Goal: Task Accomplishment & Management: Manage account settings

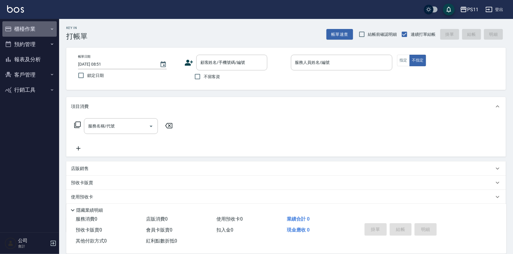
click at [35, 29] on button "櫃檯作業" at bounding box center [29, 28] width 54 height 15
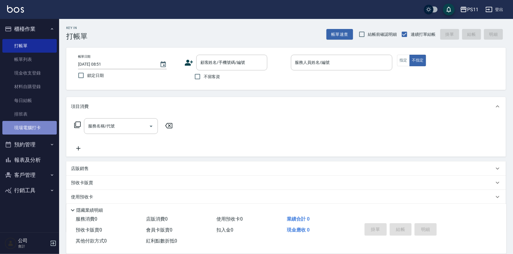
click at [25, 127] on link "現場電腦打卡" at bounding box center [29, 128] width 54 height 14
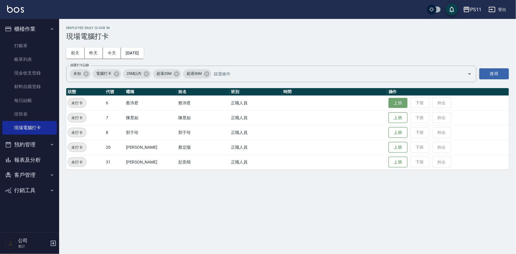
click at [390, 103] on button "上班" at bounding box center [397, 103] width 19 height 10
click at [16, 158] on button "報表及分析" at bounding box center [29, 159] width 54 height 15
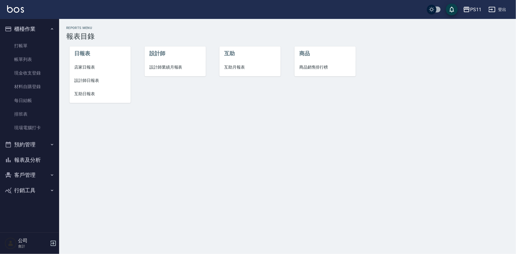
drag, startPoint x: 46, startPoint y: 130, endPoint x: 95, endPoint y: 83, distance: 67.1
click at [95, 83] on span "設計師日報表" at bounding box center [100, 80] width 52 height 6
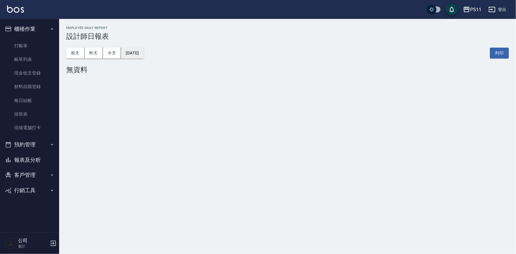
click at [131, 51] on button "[DATE]" at bounding box center [132, 53] width 22 height 11
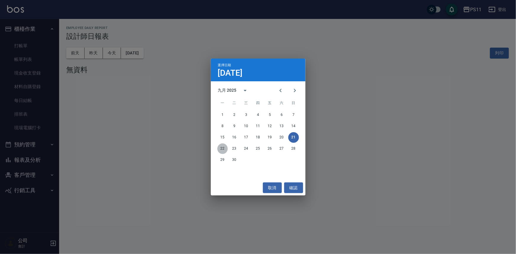
click at [225, 146] on button "22" at bounding box center [222, 148] width 11 height 11
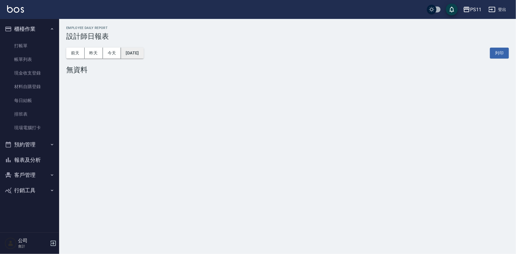
click at [143, 50] on button "[DATE]" at bounding box center [132, 53] width 22 height 11
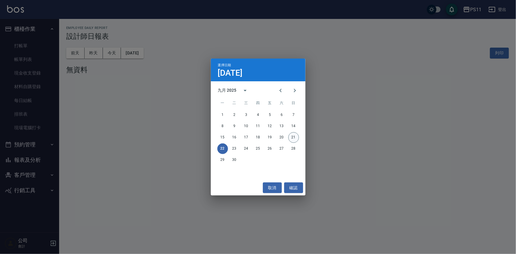
click at [292, 134] on button "21" at bounding box center [293, 137] width 11 height 11
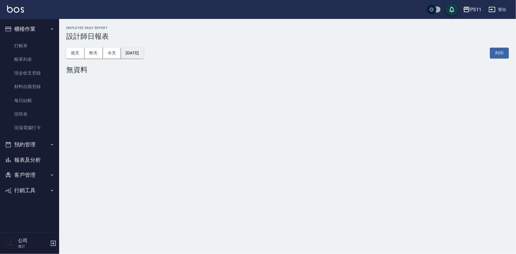
click at [143, 53] on button "[DATE]" at bounding box center [132, 53] width 22 height 11
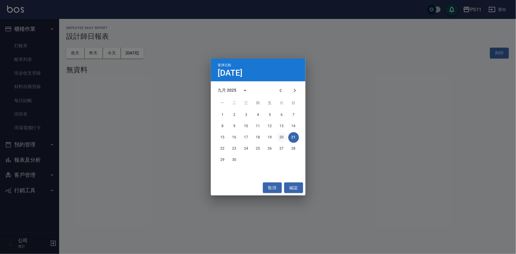
click at [283, 136] on button "20" at bounding box center [281, 137] width 11 height 11
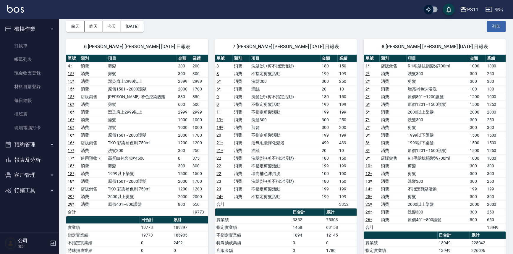
scroll to position [53, 0]
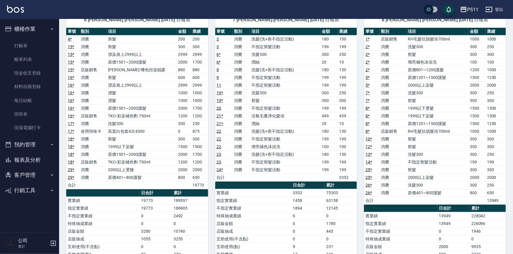
click at [290, 97] on td "剪髮" at bounding box center [285, 101] width 70 height 8
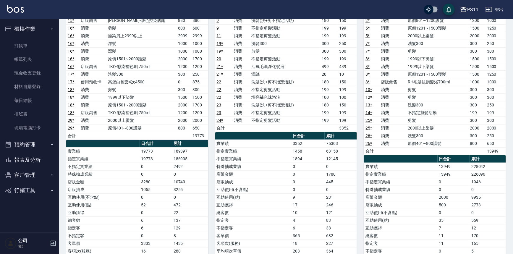
scroll to position [107, 0]
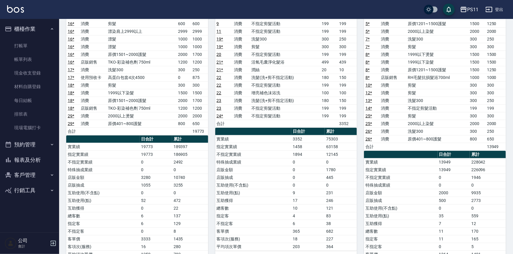
drag, startPoint x: 34, startPoint y: 161, endPoint x: 38, endPoint y: 152, distance: 9.7
click at [34, 160] on button "報表及分析" at bounding box center [29, 159] width 54 height 15
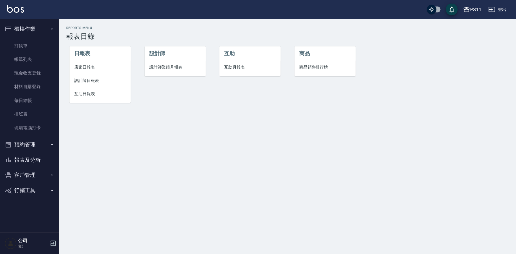
click at [92, 95] on span "互助日報表" at bounding box center [100, 94] width 52 height 6
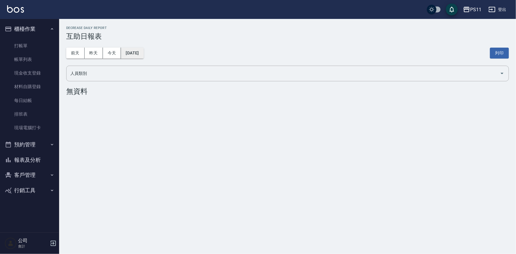
click at [143, 55] on button "[DATE]" at bounding box center [132, 53] width 22 height 11
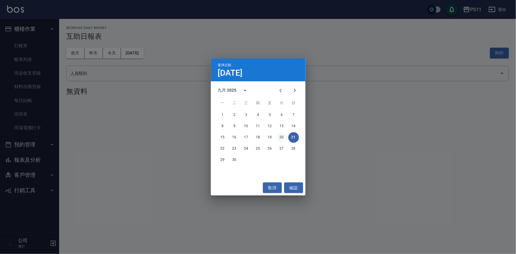
click at [279, 136] on button "20" at bounding box center [281, 137] width 11 height 11
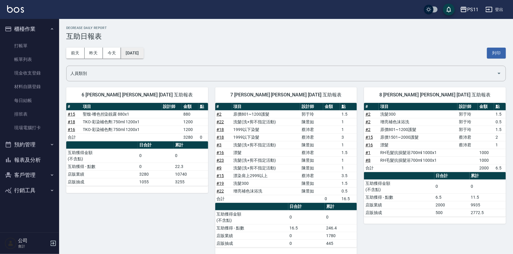
click at [143, 55] on button "[DATE]" at bounding box center [132, 53] width 22 height 11
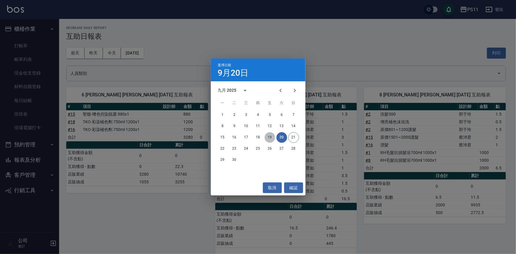
click at [270, 136] on button "19" at bounding box center [269, 137] width 11 height 11
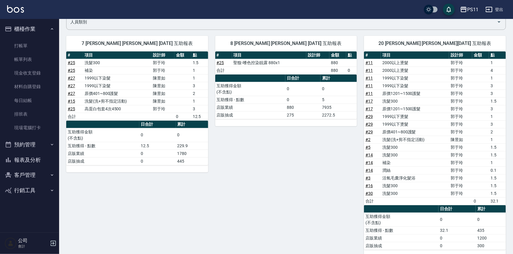
scroll to position [42, 0]
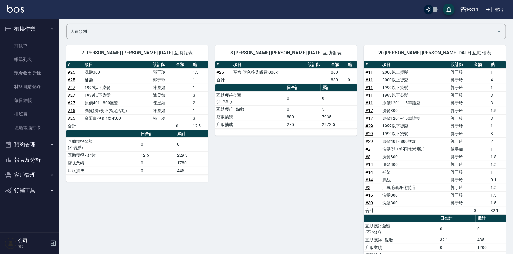
click at [39, 160] on button "報表及分析" at bounding box center [29, 159] width 54 height 15
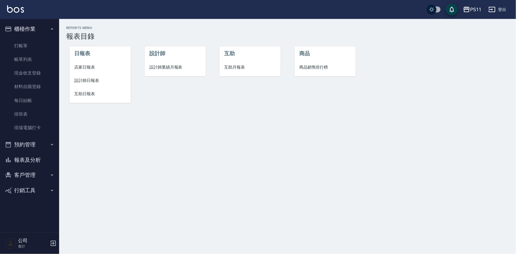
click at [90, 69] on span "店家日報表" at bounding box center [100, 67] width 52 height 6
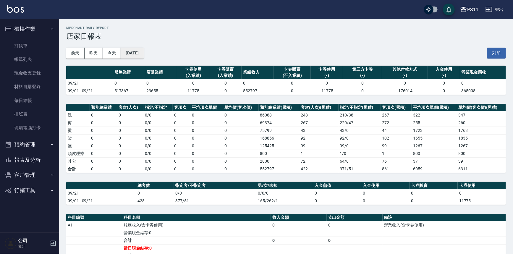
click at [143, 53] on button "[DATE]" at bounding box center [132, 53] width 22 height 11
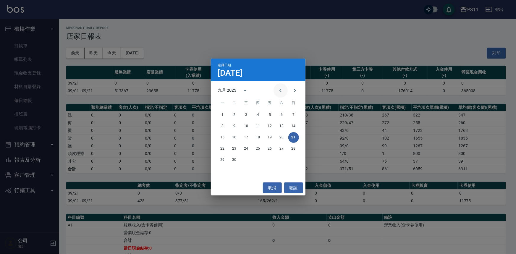
click at [281, 88] on icon "Previous month" at bounding box center [280, 90] width 7 height 7
click at [249, 149] on button "20" at bounding box center [246, 148] width 11 height 11
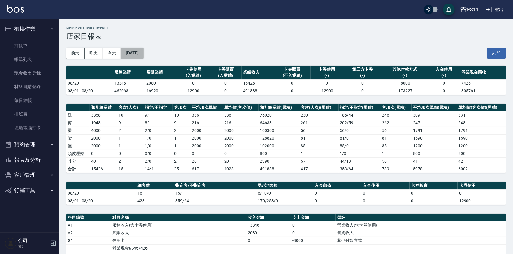
click at [143, 52] on button "[DATE]" at bounding box center [132, 53] width 22 height 11
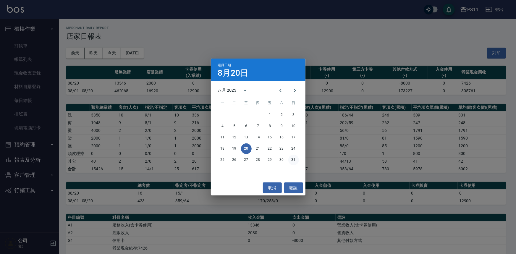
click at [292, 162] on button "31" at bounding box center [293, 160] width 11 height 11
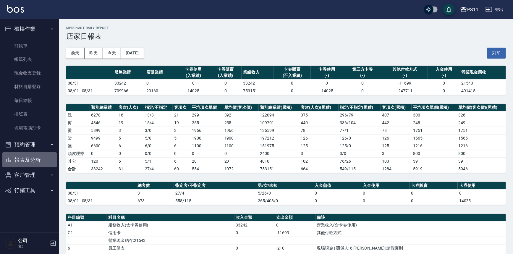
click at [42, 158] on button "報表及分析" at bounding box center [29, 159] width 54 height 15
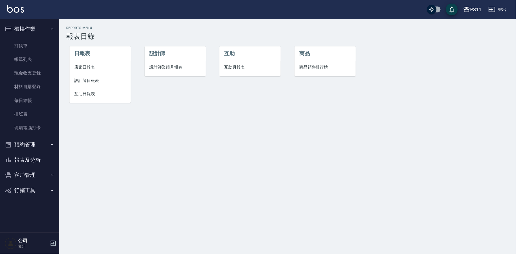
click at [95, 97] on li "互助日報表" at bounding box center [99, 93] width 61 height 13
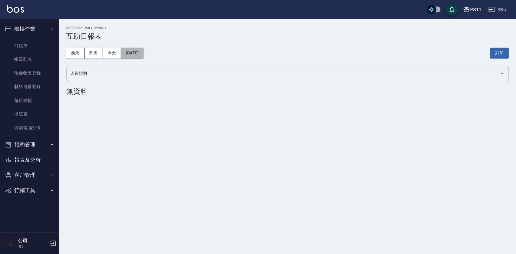
click at [143, 54] on button "[DATE]" at bounding box center [132, 53] width 22 height 11
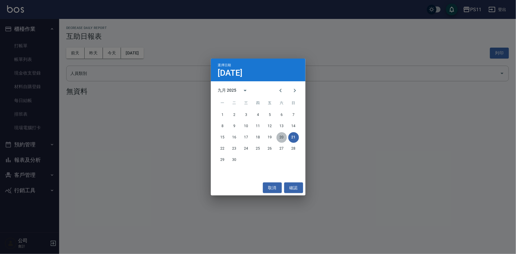
click at [283, 135] on button "20" at bounding box center [281, 137] width 11 height 11
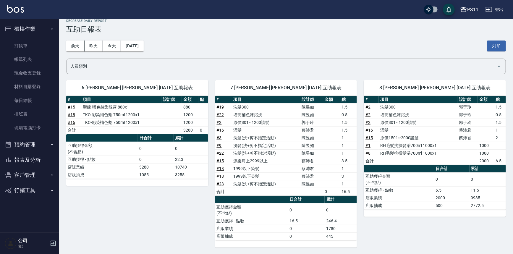
scroll to position [4, 0]
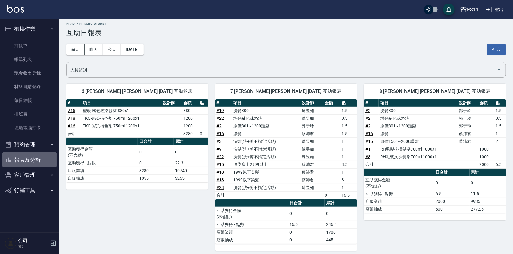
click at [32, 159] on button "報表及分析" at bounding box center [29, 159] width 54 height 15
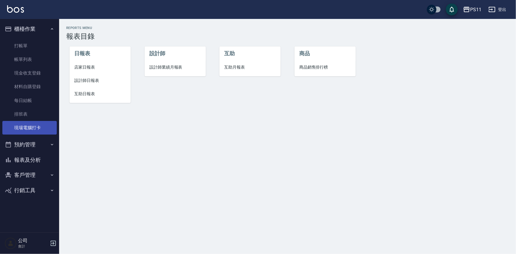
click at [47, 123] on link "現場電腦打卡" at bounding box center [29, 128] width 54 height 14
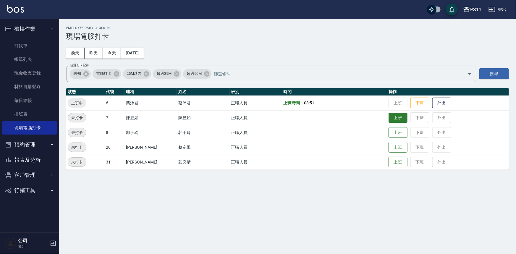
click at [388, 119] on button "上班" at bounding box center [397, 118] width 19 height 10
click at [394, 160] on button "上班" at bounding box center [397, 162] width 19 height 10
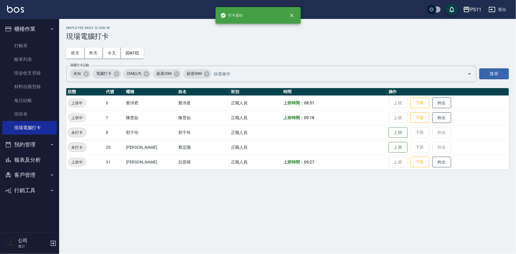
click at [44, 161] on button "報表及分析" at bounding box center [29, 159] width 54 height 15
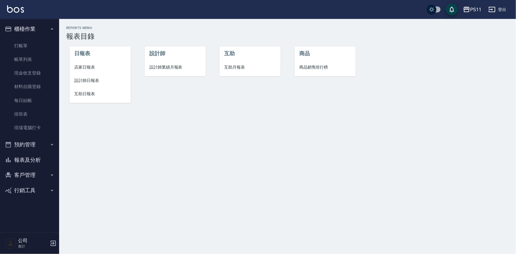
click at [97, 96] on span "互助日報表" at bounding box center [100, 94] width 52 height 6
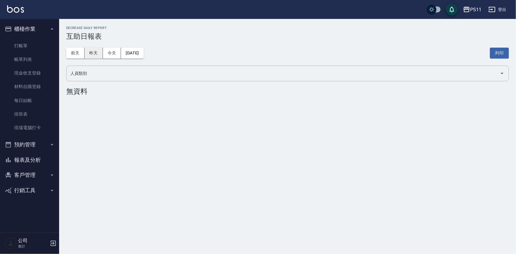
click at [93, 58] on button "昨天" at bounding box center [93, 53] width 18 height 11
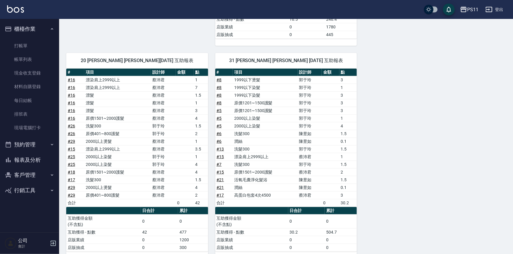
scroll to position [219, 0]
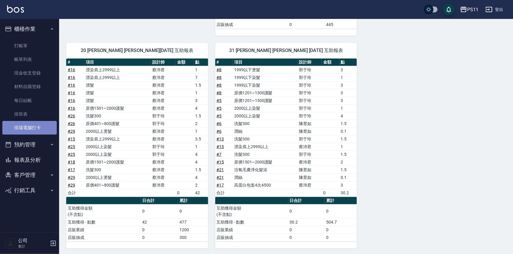
click at [45, 124] on link "現場電腦打卡" at bounding box center [29, 128] width 54 height 14
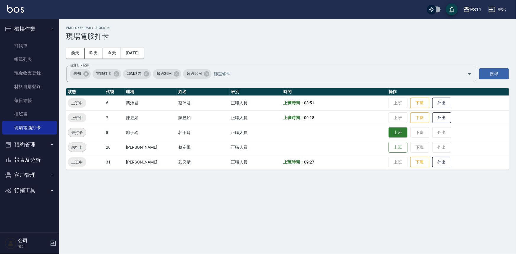
click at [394, 131] on button "上班" at bounding box center [397, 132] width 19 height 10
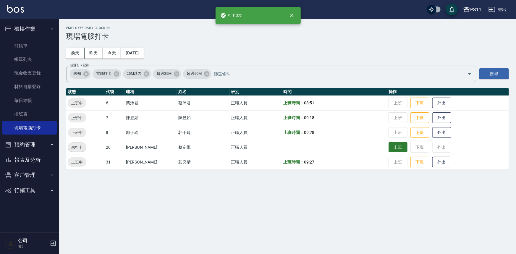
click at [391, 144] on button "上班" at bounding box center [397, 147] width 19 height 10
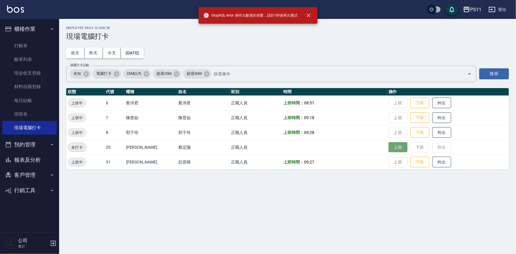
click at [393, 146] on button "上班" at bounding box center [397, 147] width 19 height 10
